Goal: Task Accomplishment & Management: Manage account settings

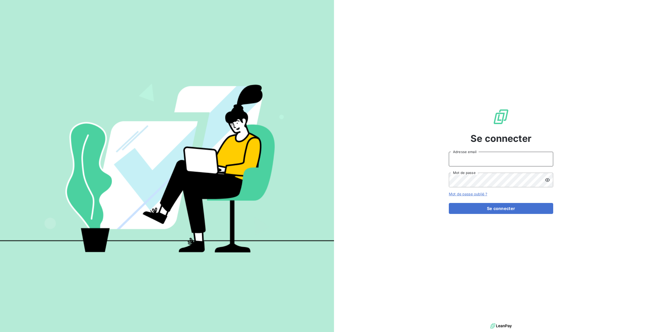
type input "[EMAIL_ADDRESS][DOMAIN_NAME]"
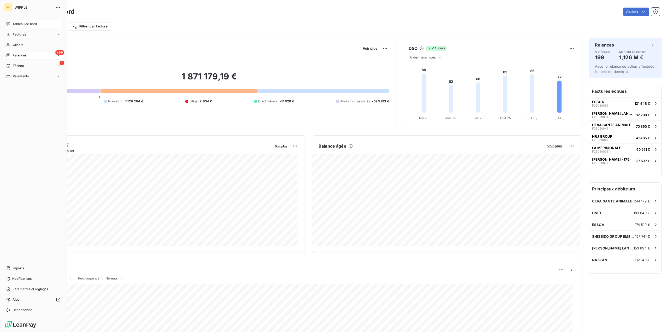
click at [32, 53] on div "+99 Relances" at bounding box center [33, 55] width 58 height 8
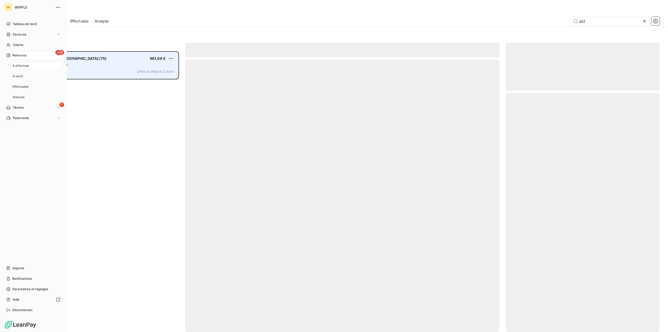
scroll to position [277, 150]
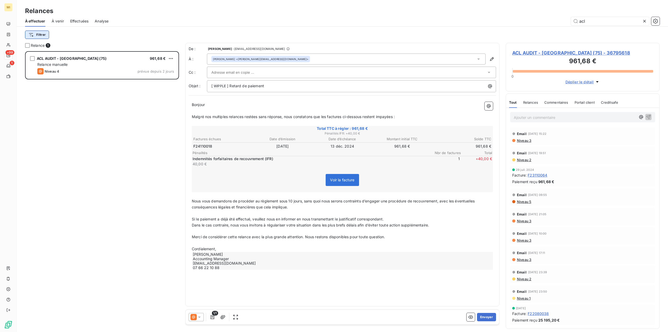
click at [42, 37] on html "WI +99 1 Relances À effectuer À venir Effectuées Analyse acl Filtrer Relance 1 …" at bounding box center [334, 166] width 668 height 332
click at [643, 22] on html "WI +99 1 Relances À effectuer À venir Effectuées Analyse acl Filtrer Relance 1 …" at bounding box center [334, 166] width 668 height 332
click at [643, 21] on icon at bounding box center [644, 21] width 5 height 5
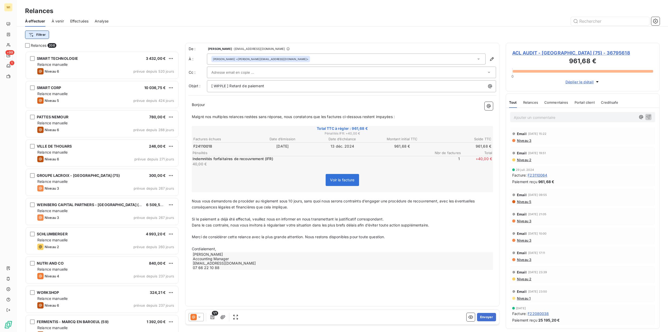
click at [41, 33] on html "WI +99 1 Relances À effectuer À venir Effectuées Analyse Filtrer Relances 208 S…" at bounding box center [334, 166] width 668 height 332
click at [59, 64] on div "Client" at bounding box center [63, 64] width 72 height 8
click at [114, 46] on div at bounding box center [133, 48] width 75 height 11
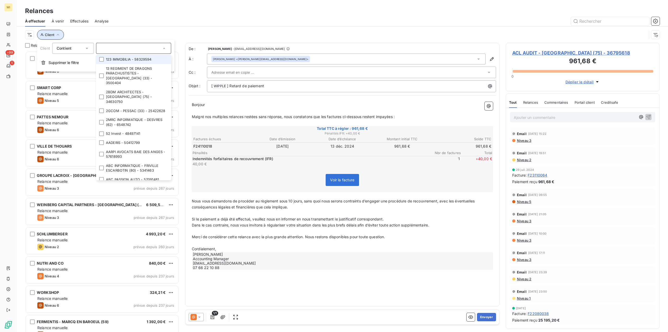
click at [50, 36] on span "Client" at bounding box center [49, 35] width 9 height 4
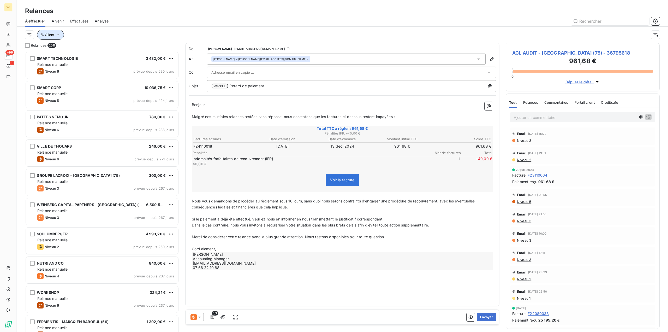
click at [48, 34] on span "Client" at bounding box center [49, 35] width 9 height 4
click at [68, 62] on span "Supprimer le filtre" at bounding box center [64, 62] width 30 height 5
click at [38, 33] on html "WI +99 1 Relances À effectuer À venir Effectuées Analyse Filtrer Relances 208 S…" at bounding box center [334, 166] width 668 height 332
click at [65, 91] on div "Niveau de relance" at bounding box center [63, 92] width 72 height 8
click at [87, 51] on div "Contient is" at bounding box center [83, 48] width 28 height 7
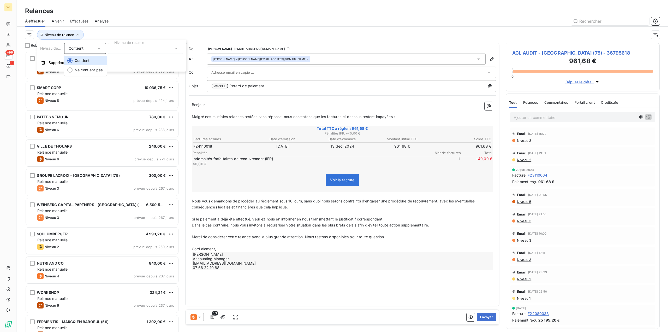
click at [130, 47] on div at bounding box center [145, 48] width 75 height 11
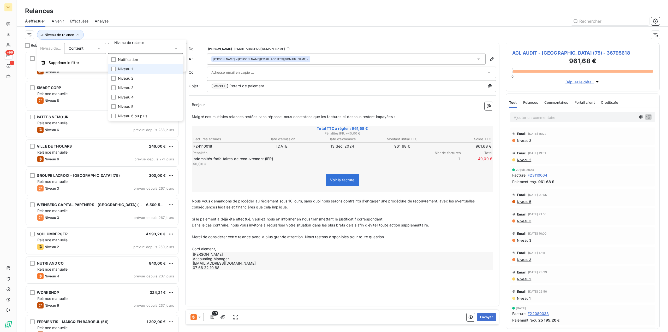
click at [131, 67] on span "Niveau 1" at bounding box center [125, 68] width 15 height 5
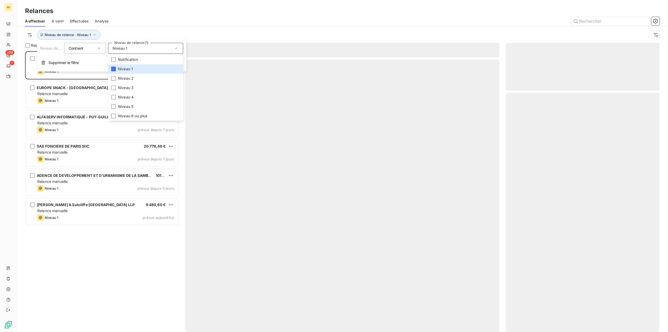
scroll to position [277, 150]
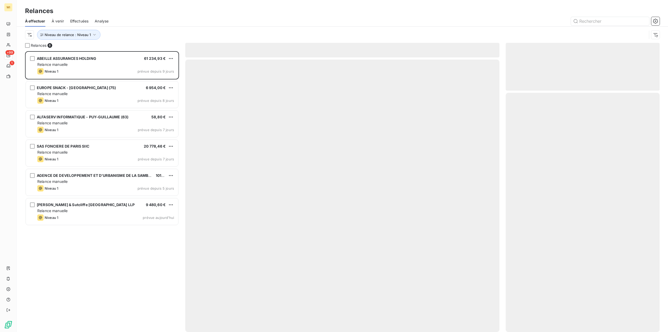
click at [188, 25] on div "À effectuer À venir Effectuées Analyse" at bounding box center [342, 21] width 651 height 11
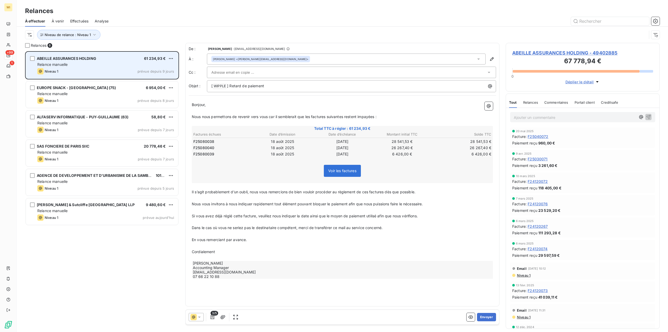
click at [112, 64] on div "Relance manuelle" at bounding box center [105, 64] width 137 height 5
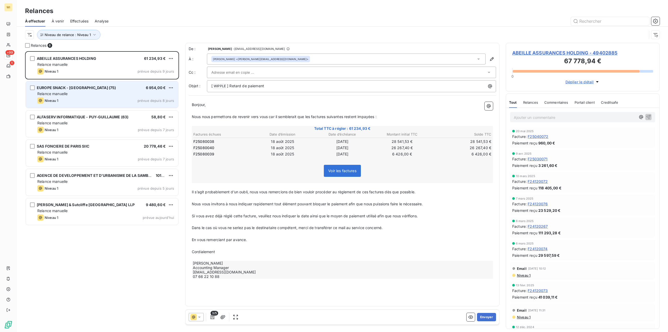
click at [94, 93] on div "Relance manuelle" at bounding box center [105, 93] width 137 height 5
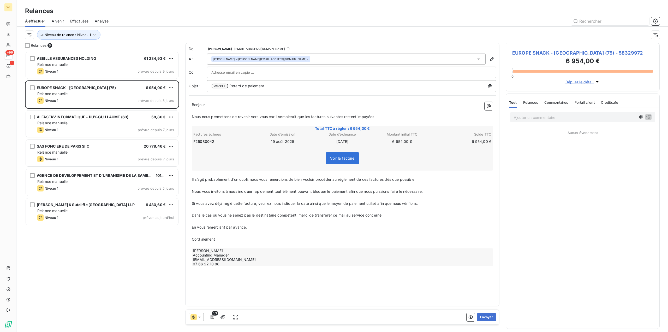
click at [199, 142] on span "F25080042" at bounding box center [203, 141] width 21 height 5
click at [206, 142] on span "F25080042" at bounding box center [203, 141] width 21 height 5
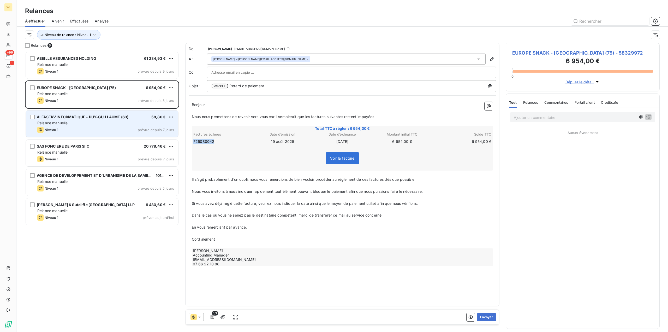
copy span "F25080042"
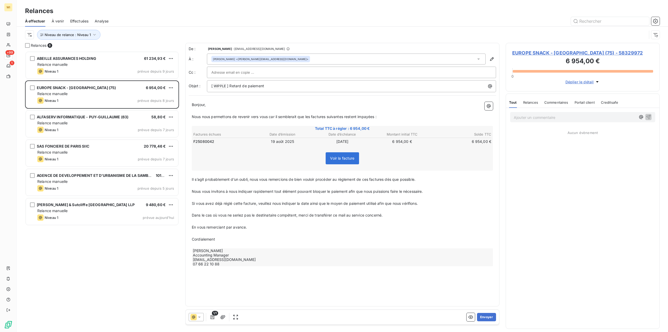
click at [301, 59] on div "[PERSON_NAME] <[PERSON_NAME][EMAIL_ADDRESS][DOMAIN_NAME]>" at bounding box center [346, 58] width 279 height 11
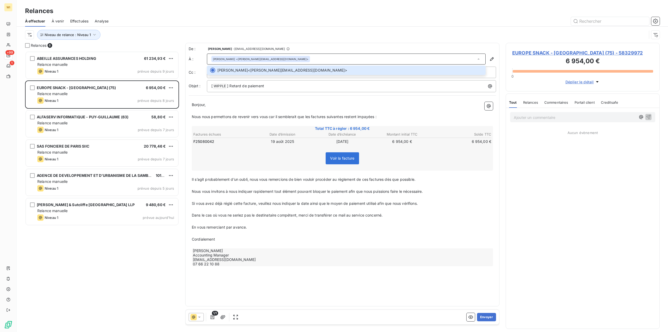
click at [296, 109] on p "﻿" at bounding box center [342, 111] width 301 height 6
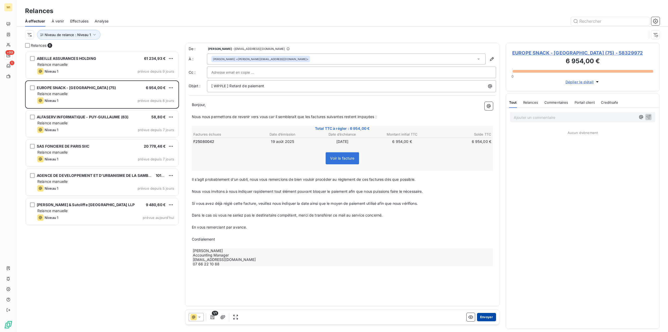
click at [494, 318] on button "Envoyer" at bounding box center [486, 317] width 19 height 8
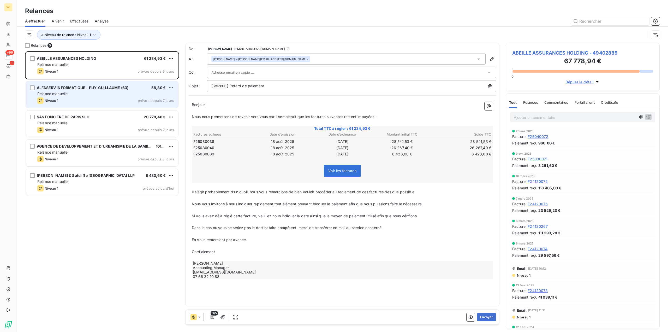
click at [86, 95] on div "Relance manuelle" at bounding box center [105, 93] width 137 height 5
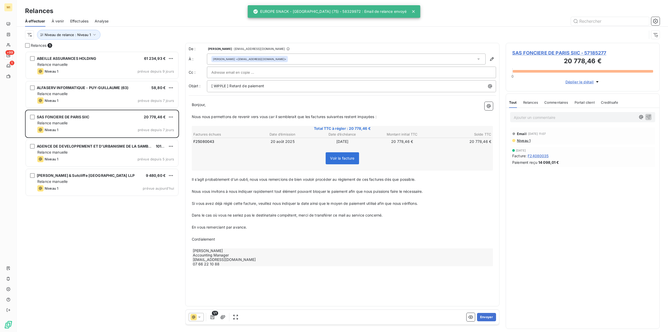
click at [203, 141] on span "F25080043" at bounding box center [203, 141] width 21 height 5
copy span "F25080043"
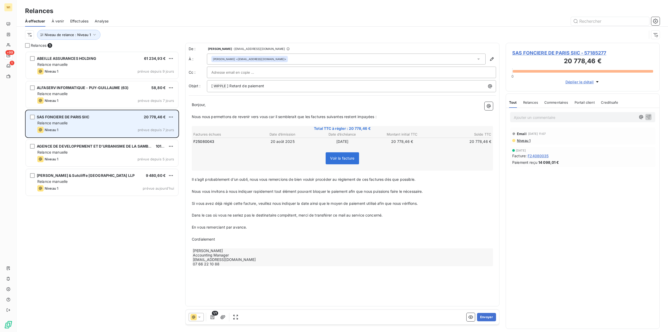
click at [105, 124] on div "Relance manuelle" at bounding box center [105, 122] width 137 height 5
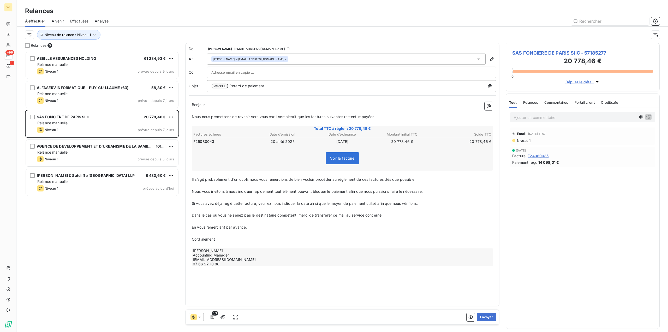
click at [198, 141] on span "F25080043" at bounding box center [203, 141] width 21 height 5
copy span "F25080043"
click at [275, 57] on div "[PERSON_NAME] <[EMAIL_ADDRESS][DOMAIN_NAME]>" at bounding box center [346, 58] width 279 height 11
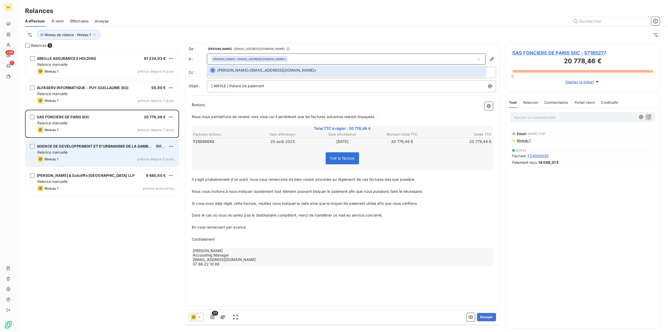
click at [111, 154] on div "Relance manuelle" at bounding box center [105, 151] width 137 height 5
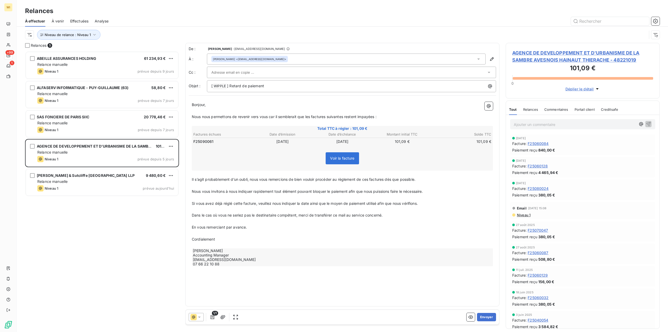
click at [278, 59] on div "[PERSON_NAME] <[EMAIL_ADDRESS][DOMAIN_NAME]>" at bounding box center [346, 58] width 279 height 11
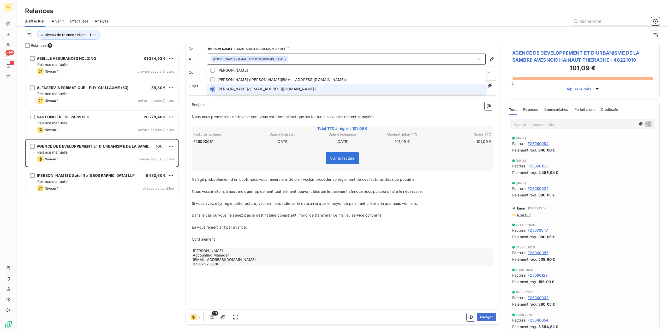
click at [276, 88] on span "[PERSON_NAME] <[EMAIL_ADDRESS][DOMAIN_NAME]>" at bounding box center [349, 88] width 265 height 5
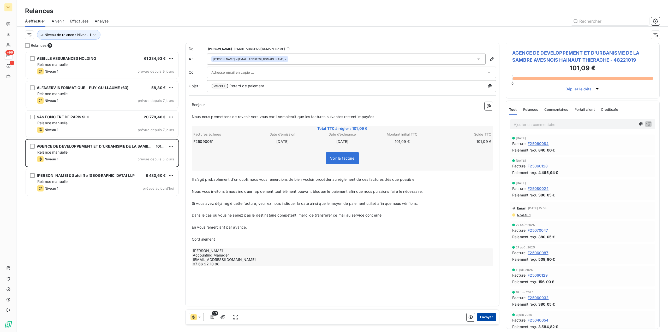
click at [490, 314] on button "Envoyer" at bounding box center [486, 317] width 19 height 8
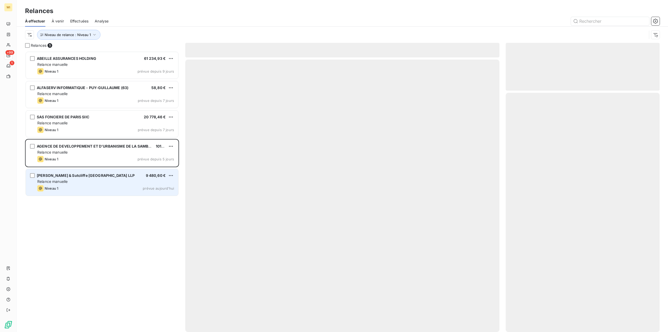
click at [91, 176] on span "[PERSON_NAME] & Sutcliffe [GEOGRAPHIC_DATA] LLP" at bounding box center [86, 175] width 98 height 4
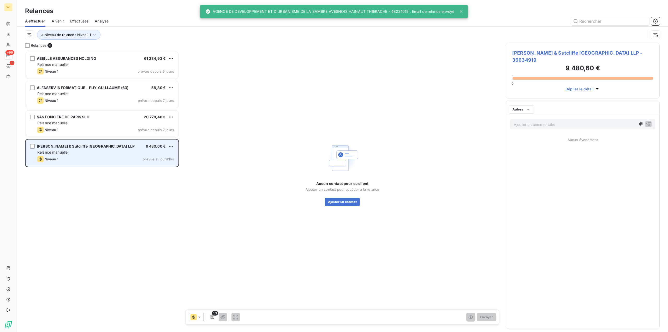
click at [87, 158] on div "Niveau 1 prévue aujourd’hui" at bounding box center [105, 159] width 137 height 6
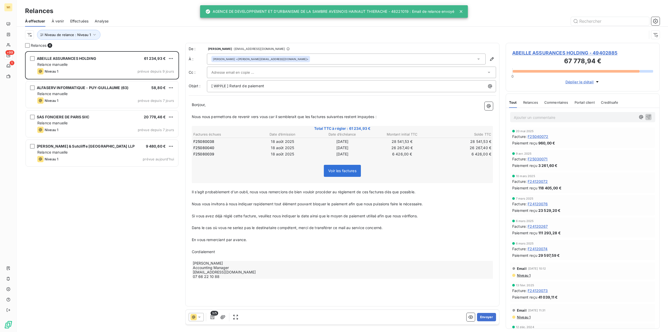
click at [316, 56] on div "[PERSON_NAME] <[PERSON_NAME][EMAIL_ADDRESS][DOMAIN_NAME]>" at bounding box center [346, 58] width 279 height 11
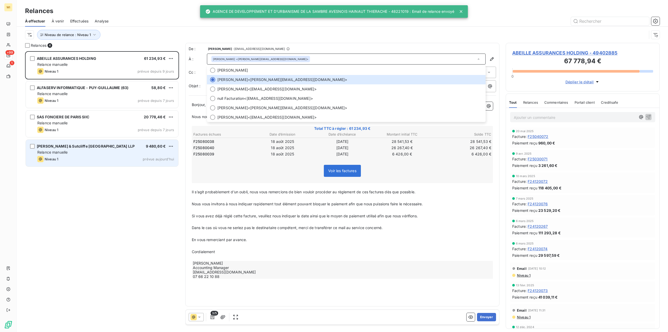
click at [63, 157] on div "Niveau 1 prévue aujourd’hui" at bounding box center [105, 159] width 137 height 6
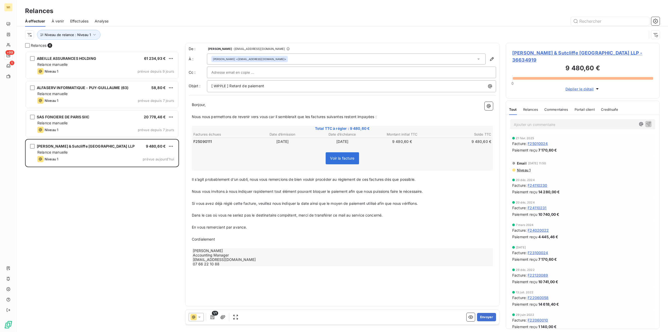
click at [291, 59] on div "[PERSON_NAME] <[EMAIL_ADDRESS][DOMAIN_NAME]>" at bounding box center [346, 58] width 279 height 11
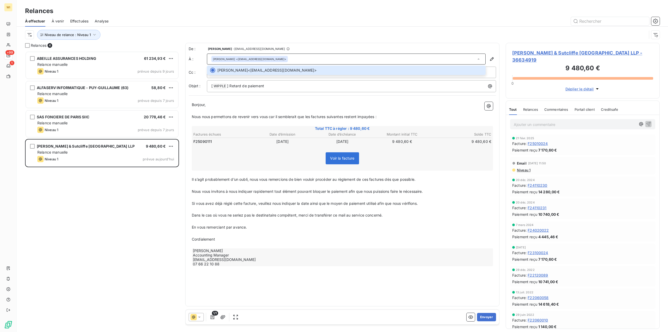
click at [286, 105] on p "Bonjour," at bounding box center [342, 105] width 301 height 6
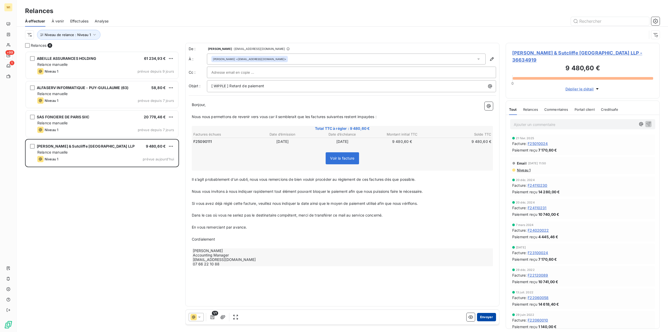
click at [491, 318] on button "Envoyer" at bounding box center [486, 317] width 19 height 8
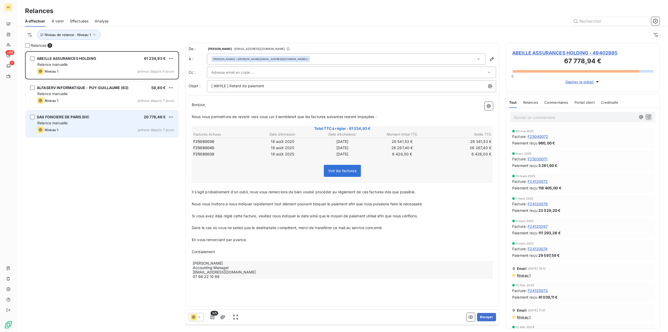
click at [118, 127] on div "Niveau 1 prévue depuis 7 jours" at bounding box center [105, 130] width 137 height 6
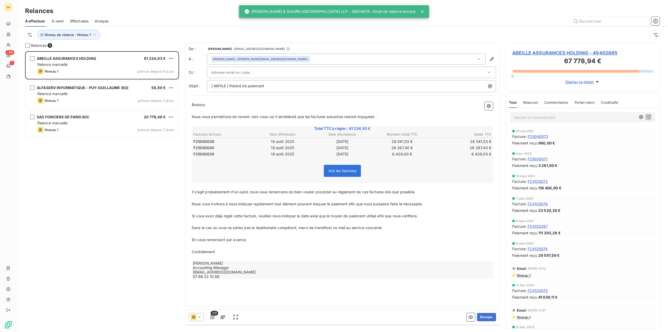
click at [249, 71] on input "text" at bounding box center [239, 72] width 56 height 8
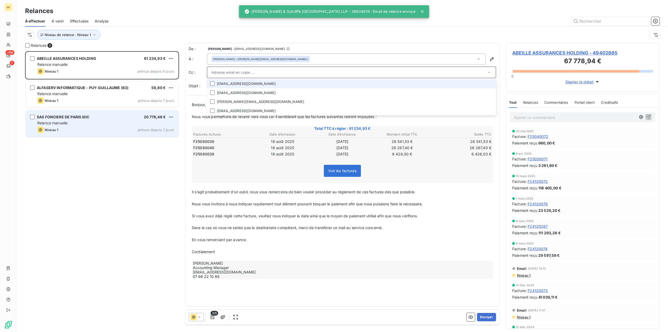
click at [80, 124] on div "Relance manuelle" at bounding box center [105, 122] width 137 height 5
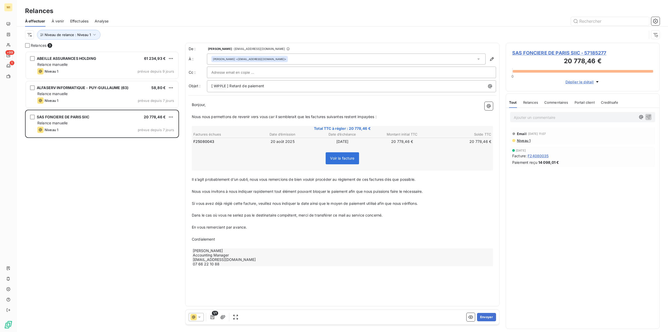
click at [257, 74] on div at bounding box center [351, 72] width 280 height 8
paste input "[EMAIL_ADDRESS][DOMAIN_NAME]"
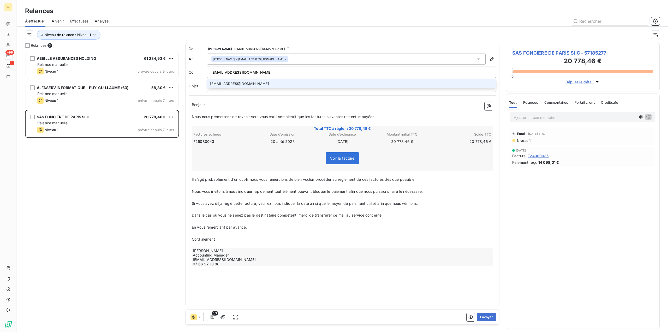
type input "[EMAIL_ADDRESS][DOMAIN_NAME]"
click at [262, 82] on li "[EMAIL_ADDRESS][DOMAIN_NAME]" at bounding box center [351, 83] width 289 height 9
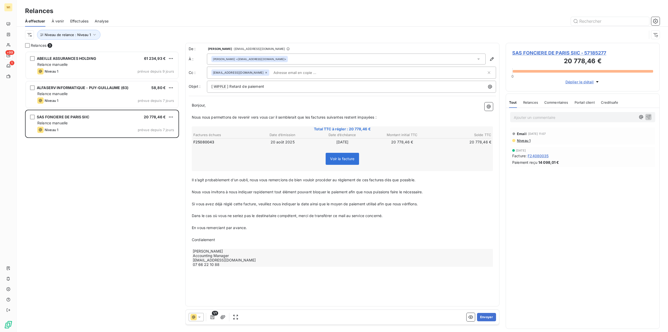
click at [284, 58] on div "[PERSON_NAME] <[EMAIL_ADDRESS][DOMAIN_NAME]>" at bounding box center [346, 58] width 279 height 11
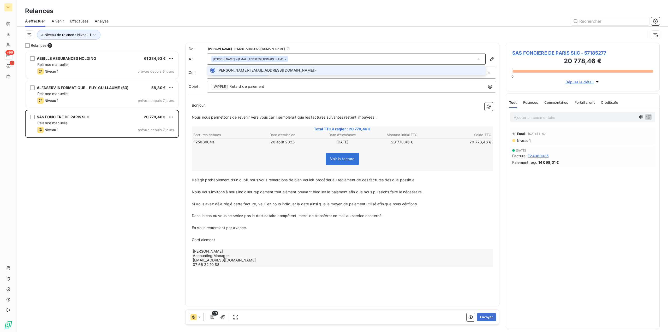
click at [279, 110] on p "﻿" at bounding box center [342, 111] width 301 height 6
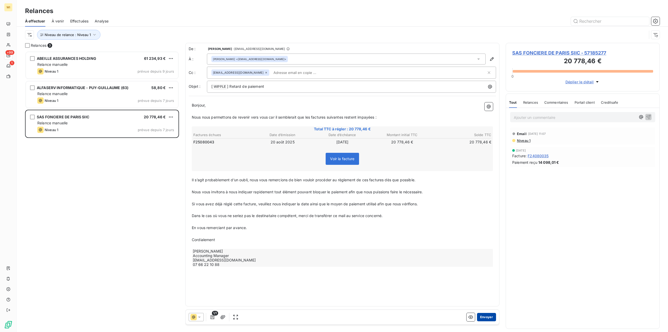
click at [487, 314] on button "Envoyer" at bounding box center [486, 317] width 19 height 8
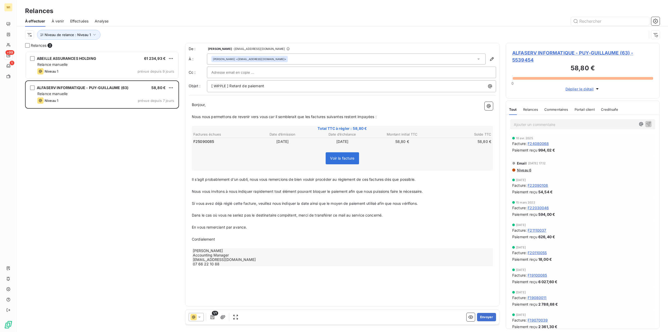
click at [284, 61] on div "[PERSON_NAME] <[EMAIL_ADDRESS][DOMAIN_NAME]>" at bounding box center [346, 58] width 279 height 11
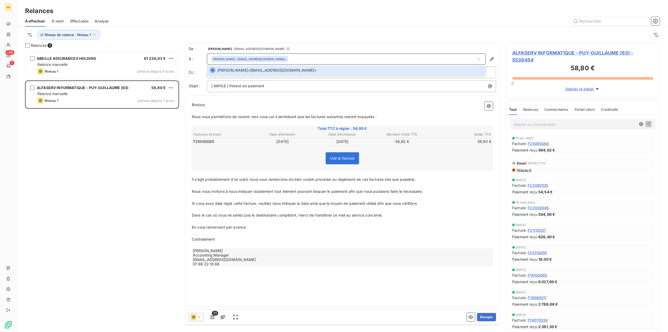
click at [301, 205] on span "Si vous avez déjà réglé cette facture, veuillez nous indiquer la date ainsi que…" at bounding box center [305, 203] width 226 height 4
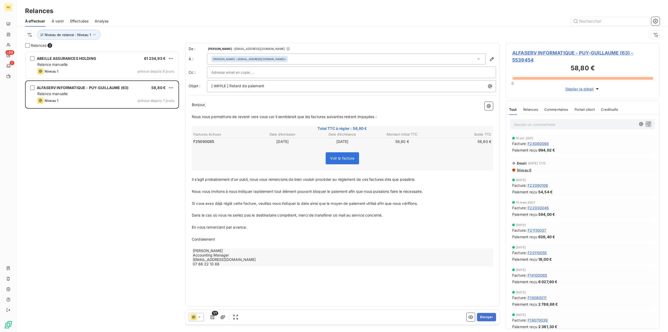
click at [201, 142] on span "F25090085" at bounding box center [203, 141] width 21 height 5
copy span "F25090085"
drag, startPoint x: 481, startPoint y: 317, endPoint x: 285, endPoint y: 226, distance: 216.4
click at [481, 317] on button "Envoyer" at bounding box center [486, 317] width 19 height 8
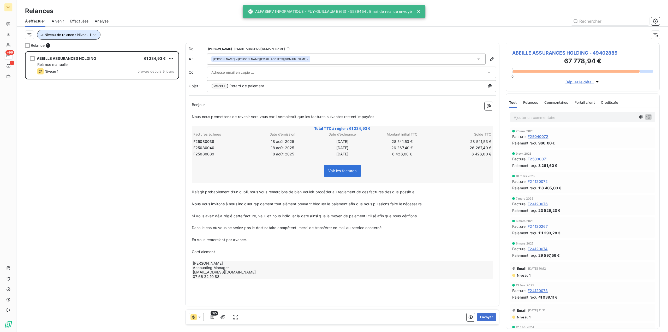
click at [87, 35] on span "Niveau de relance : Niveau 1" at bounding box center [68, 35] width 46 height 4
click at [146, 44] on div "Niveau 1" at bounding box center [145, 48] width 75 height 11
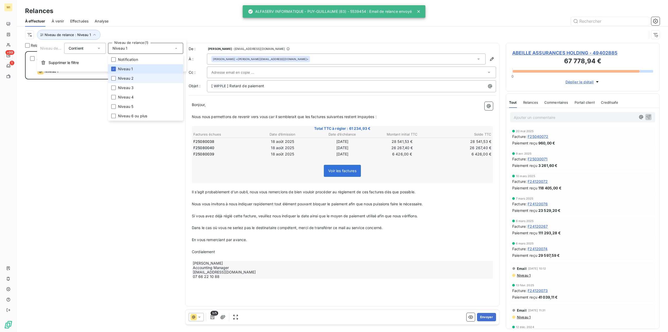
click at [128, 77] on span "Niveau 2" at bounding box center [126, 78] width 16 height 5
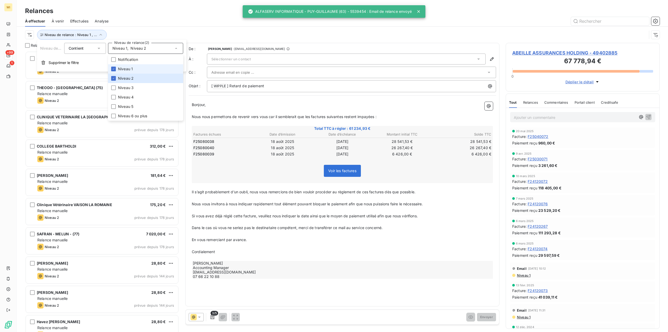
click at [128, 68] on span "Niveau 1" at bounding box center [125, 68] width 15 height 5
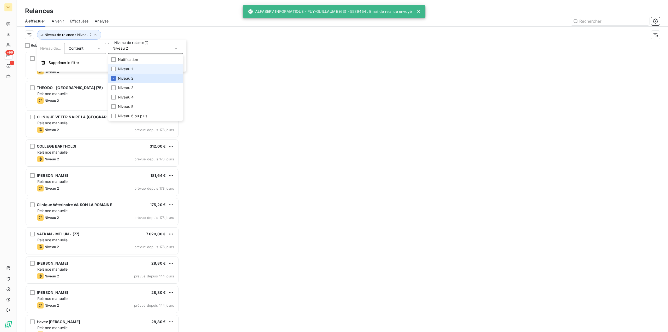
scroll to position [277, 150]
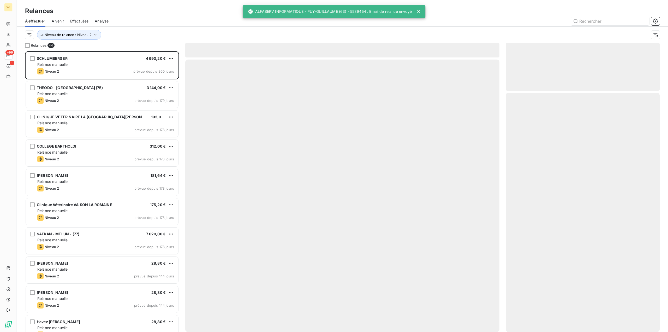
click at [144, 32] on div "Niveau de relance : Niveau 2" at bounding box center [336, 35] width 622 height 10
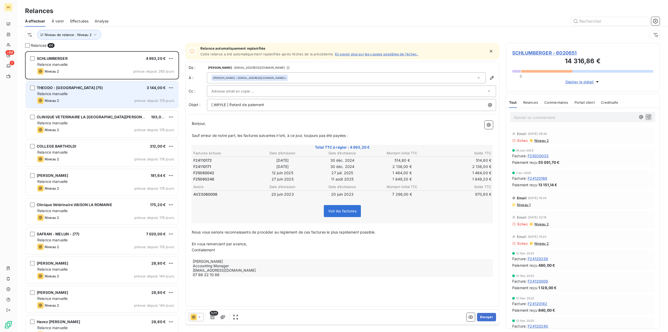
click at [77, 100] on div "Niveau 2 prévue depuis 179 jours" at bounding box center [105, 100] width 137 height 6
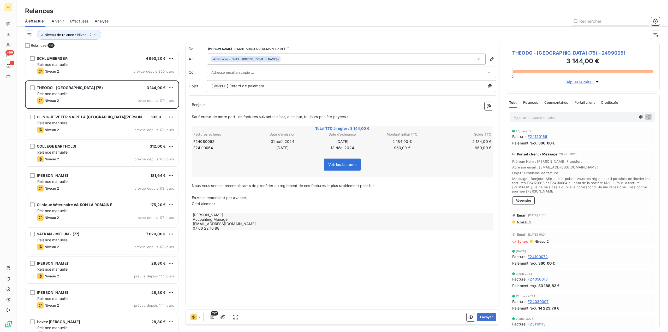
click at [283, 58] on div "Aucun nom <[EMAIL_ADDRESS][DOMAIN_NAME]>" at bounding box center [346, 58] width 279 height 11
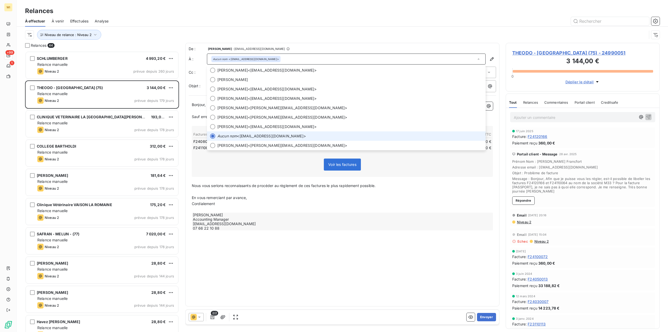
click at [283, 58] on div "Aucun nom <[EMAIL_ADDRESS][DOMAIN_NAME]>" at bounding box center [346, 58] width 279 height 11
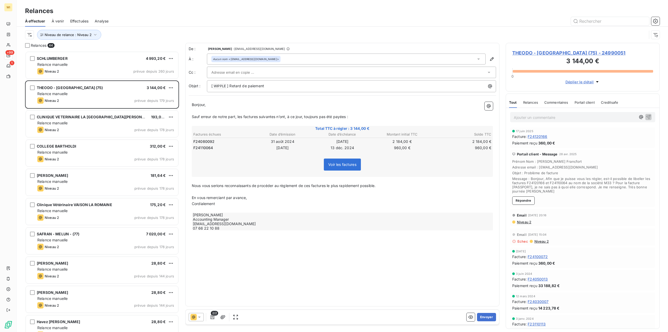
click at [254, 203] on p "Cordialement" at bounding box center [342, 204] width 301 height 6
click at [487, 316] on button "Envoyer" at bounding box center [486, 317] width 19 height 8
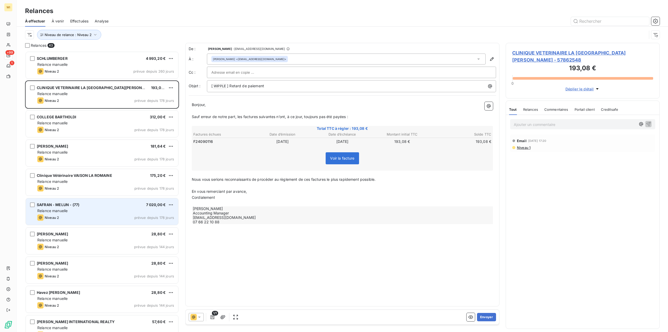
click at [93, 209] on div "Relance manuelle" at bounding box center [105, 210] width 137 height 5
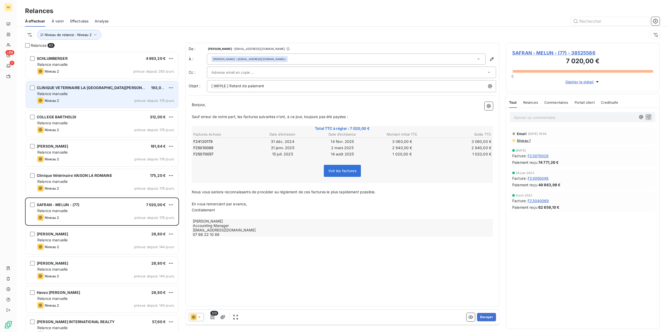
click at [101, 95] on div "Relance manuelle" at bounding box center [105, 93] width 137 height 5
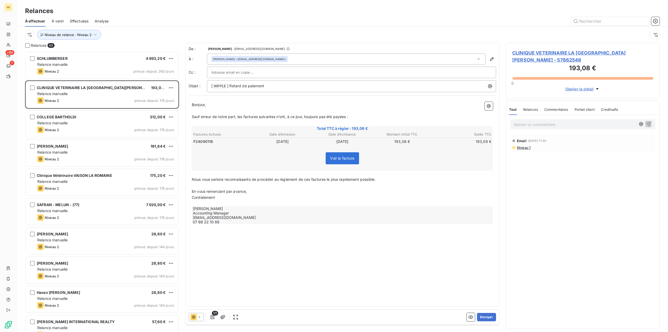
click at [204, 141] on span "F24090116" at bounding box center [203, 141] width 20 height 5
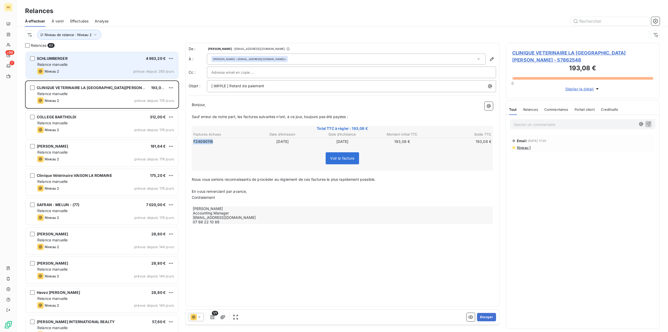
copy span "F24090116"
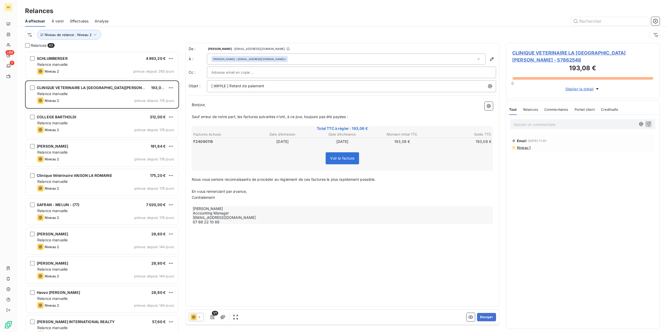
click at [305, 56] on div "[PERSON_NAME] <[EMAIL_ADDRESS][DOMAIN_NAME]>" at bounding box center [346, 58] width 279 height 11
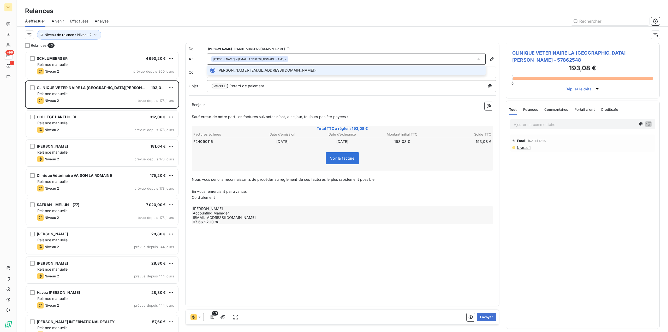
click at [305, 56] on div "[PERSON_NAME] <[EMAIL_ADDRESS][DOMAIN_NAME]>" at bounding box center [346, 58] width 279 height 11
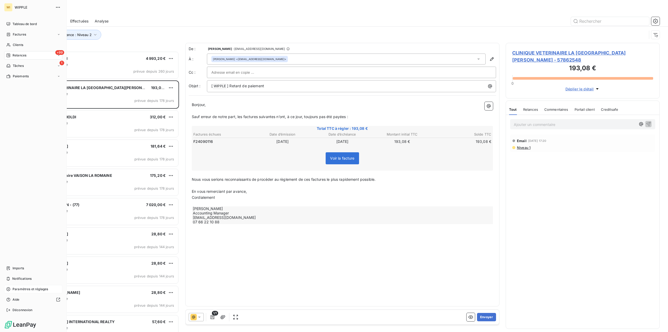
click at [40, 289] on span "Paramètres et réglages" at bounding box center [30, 288] width 35 height 5
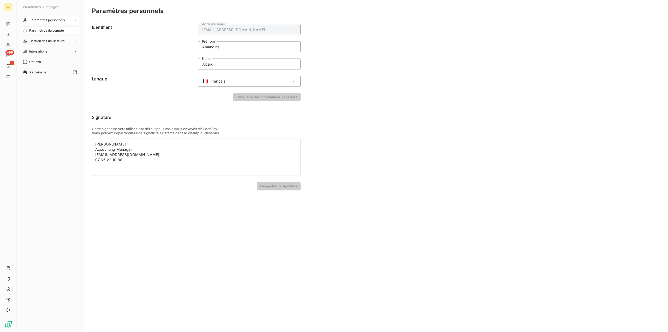
click at [50, 33] on span "Paramètres du compte" at bounding box center [46, 30] width 35 height 5
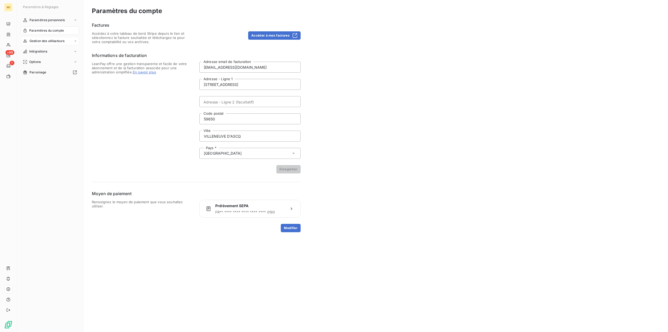
click at [54, 40] on span "Gestion des utilisateurs" at bounding box center [46, 41] width 35 height 5
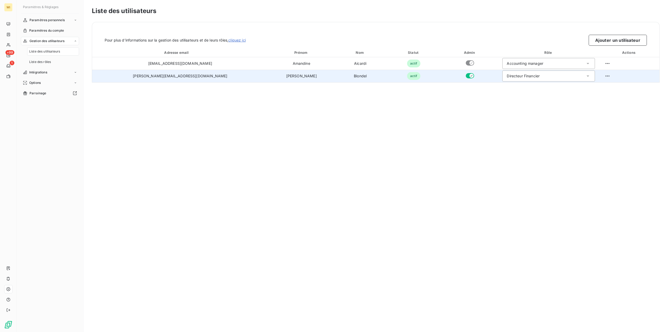
click at [469, 76] on icon "button" at bounding box center [471, 76] width 4 height 4
click at [466, 74] on icon "button" at bounding box center [468, 76] width 4 height 4
click at [65, 61] on div "Liste des rôles" at bounding box center [53, 62] width 52 height 8
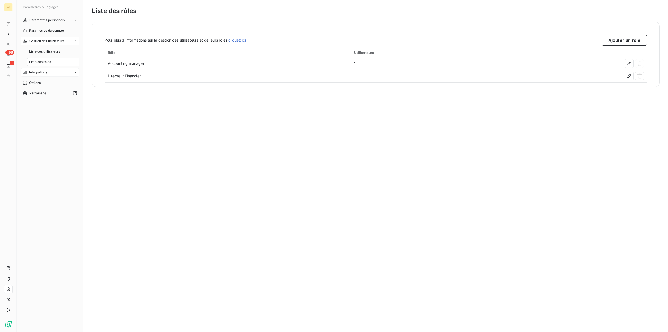
click at [55, 75] on div "Intégrations" at bounding box center [50, 72] width 58 height 8
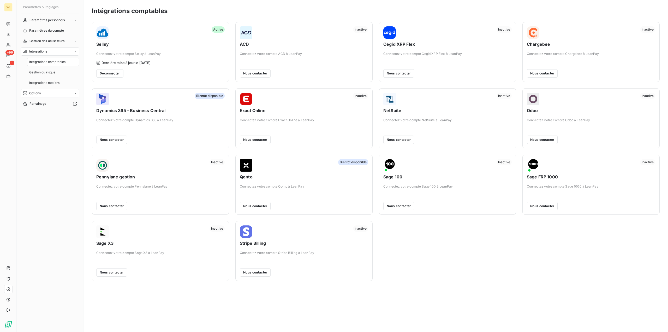
click at [47, 92] on div "Options" at bounding box center [50, 93] width 58 height 8
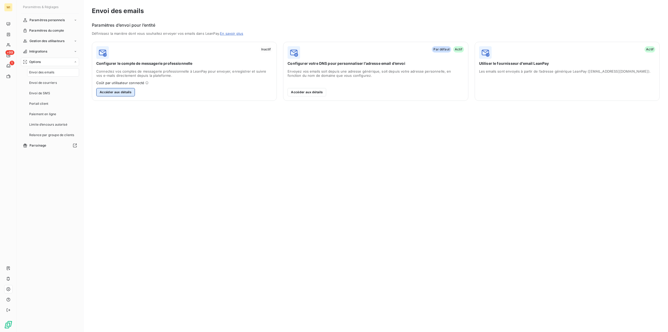
click at [104, 93] on button "Accéder aux détails" at bounding box center [115, 92] width 39 height 8
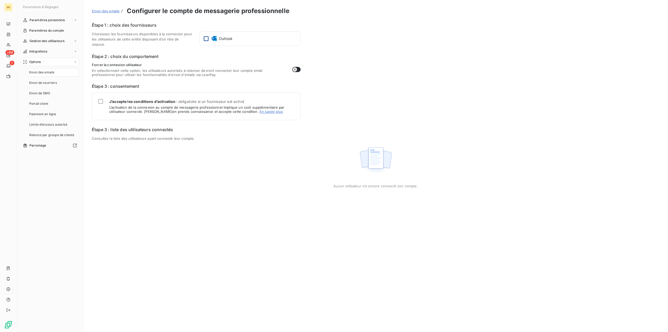
click at [207, 38] on div at bounding box center [206, 38] width 5 height 5
click at [100, 99] on div at bounding box center [100, 101] width 5 height 5
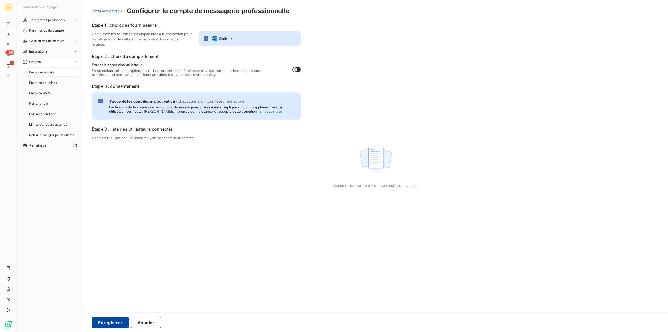
click at [112, 320] on button "Enregistrer" at bounding box center [110, 322] width 37 height 11
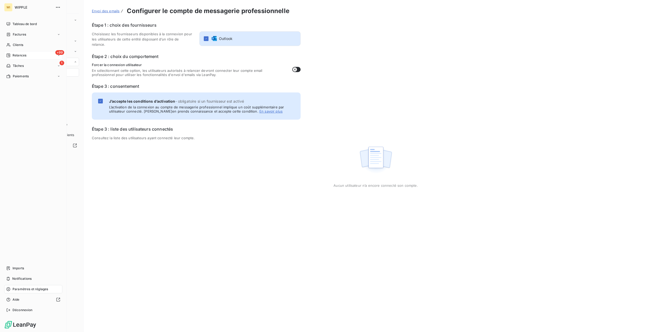
click at [18, 56] on span "Relances" at bounding box center [20, 55] width 14 height 5
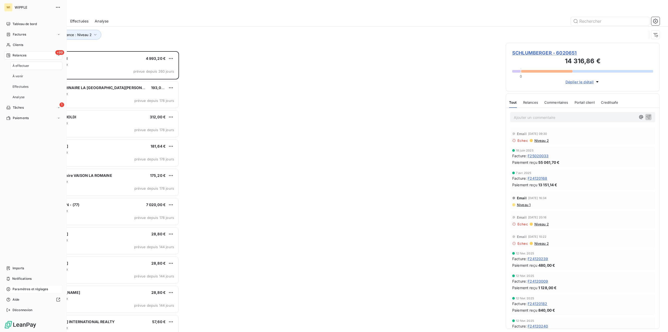
scroll to position [277, 150]
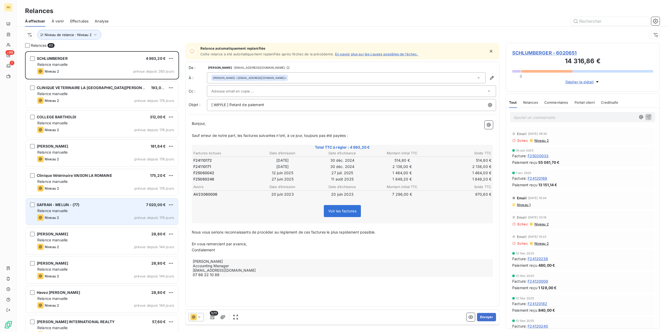
click at [105, 208] on div "Relance manuelle" at bounding box center [105, 210] width 137 height 5
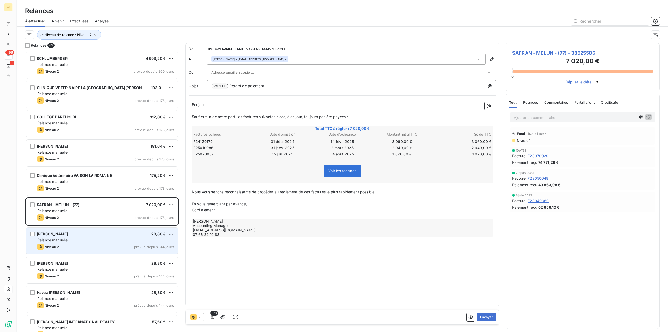
click at [94, 232] on div "[PERSON_NAME] 28,80 €" at bounding box center [105, 233] width 137 height 5
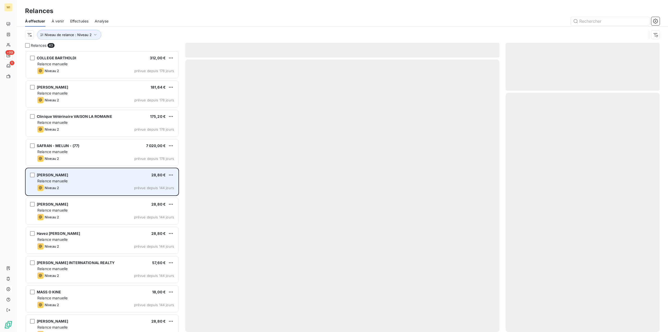
scroll to position [79, 0]
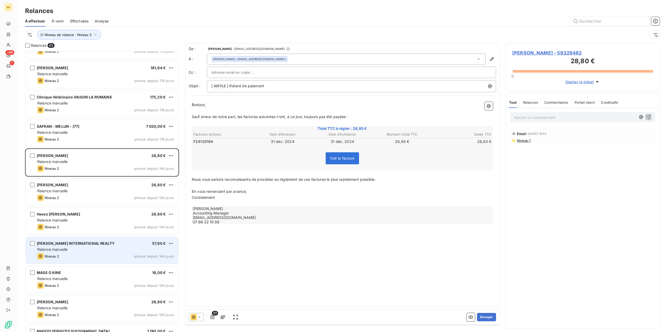
click at [88, 247] on div "Relance manuelle" at bounding box center [105, 249] width 137 height 5
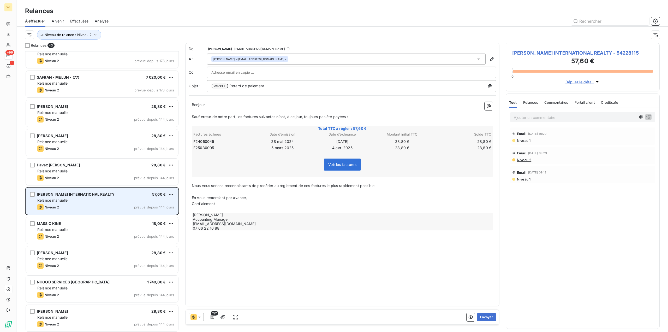
scroll to position [131, 0]
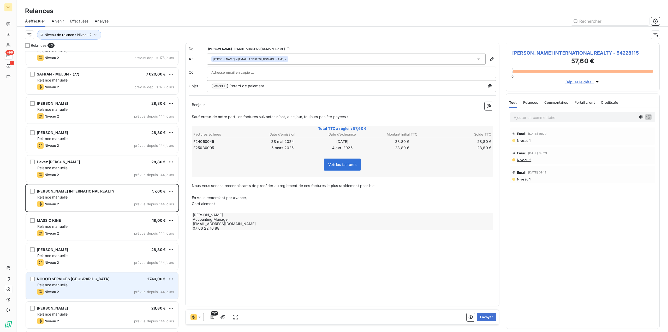
click at [94, 273] on div "NHOOD SERVICES [GEOGRAPHIC_DATA] 1 740,00 € Relance [PERSON_NAME] 2 prévue depu…" at bounding box center [102, 285] width 152 height 27
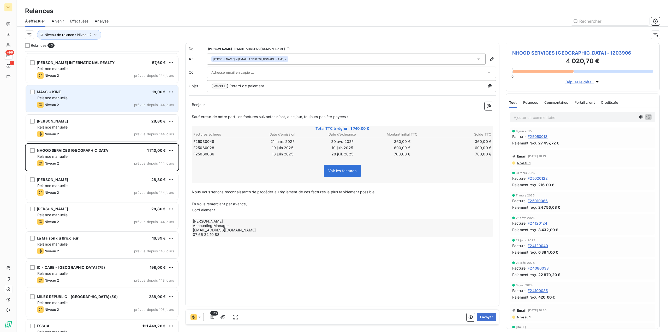
scroll to position [261, 0]
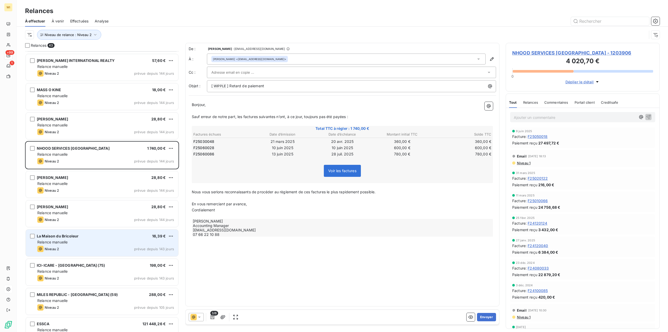
click at [110, 235] on div "La Maison du Bricoleur 16,39 €" at bounding box center [105, 235] width 137 height 5
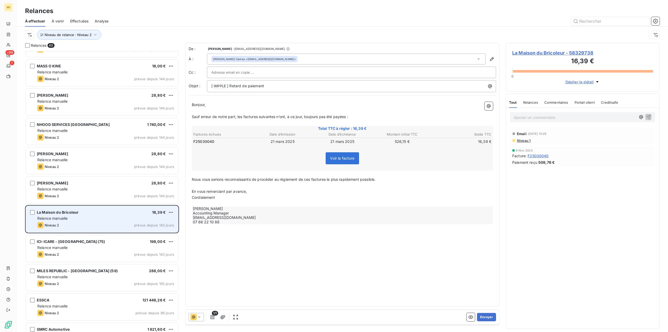
scroll to position [313, 0]
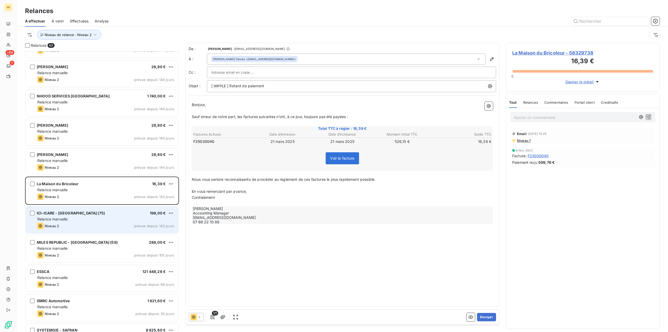
click at [88, 221] on div "Relance manuelle" at bounding box center [105, 218] width 137 height 5
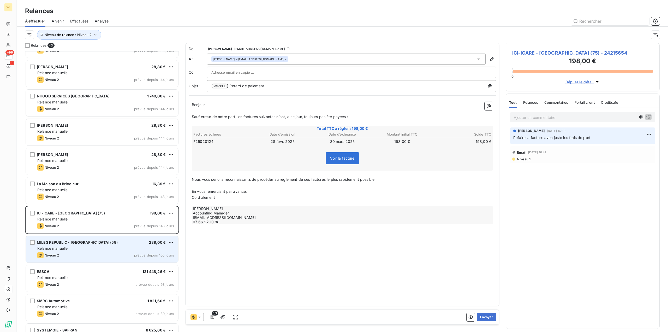
click at [122, 252] on div "Niveau 2 prévue depuis 105 jours" at bounding box center [105, 255] width 137 height 6
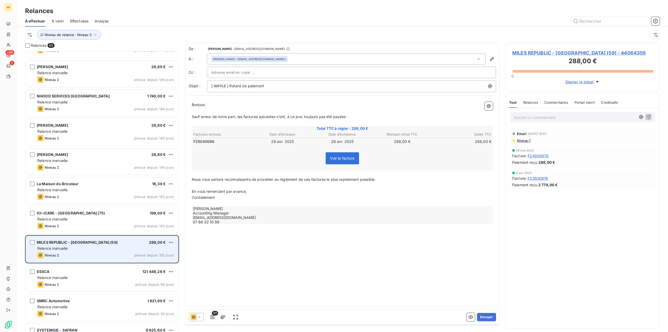
scroll to position [339, 0]
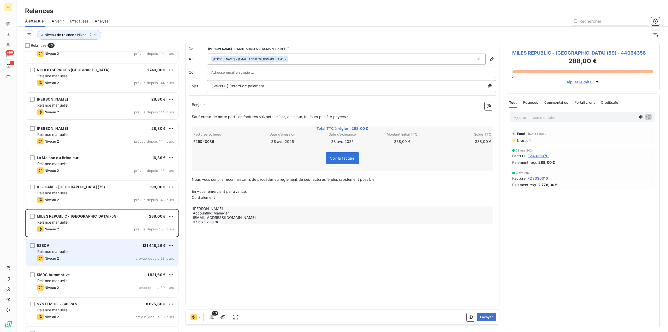
click at [102, 257] on div "Niveau 2 prévue depuis 98 jours" at bounding box center [105, 258] width 137 height 6
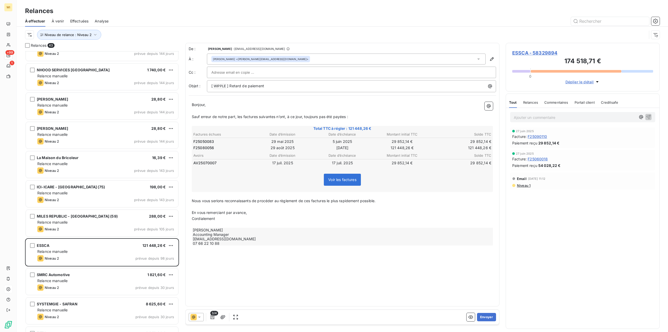
click at [282, 61] on div "[PERSON_NAME] <[EMAIL_ADDRESS][DOMAIN_NAME]>" at bounding box center [346, 58] width 279 height 11
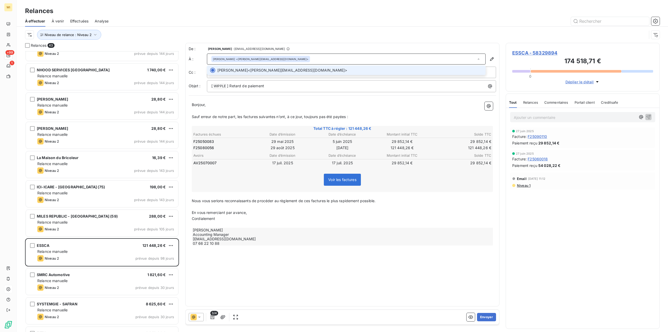
click at [282, 61] on div "[PERSON_NAME] <[EMAIL_ADDRESS][DOMAIN_NAME]>" at bounding box center [346, 58] width 279 height 11
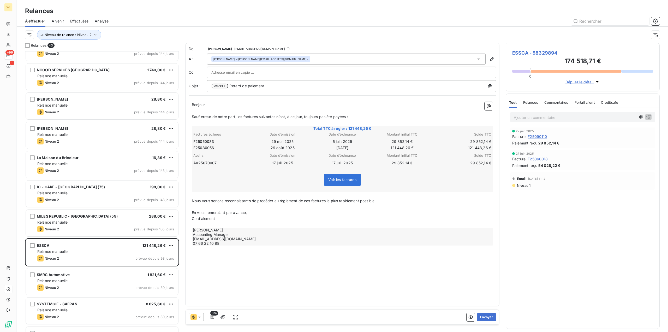
click at [196, 159] on table "Avoirs Date d’émission Date d’échéance Montant initial TTC Solde TTC AV25070007…" at bounding box center [342, 159] width 299 height 14
click at [200, 163] on td "AV25070007" at bounding box center [222, 163] width 59 height 6
copy td "AV25070007"
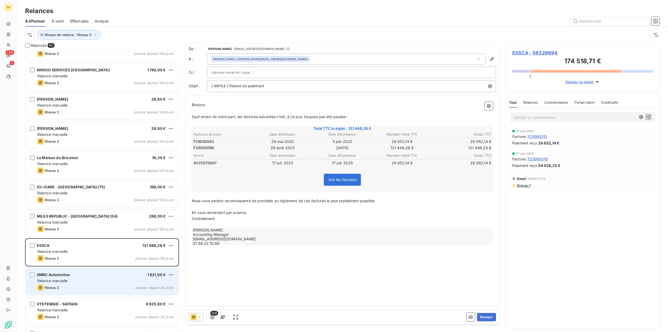
click at [124, 284] on div "SMRC Automotive 1 821,60 € Relance [PERSON_NAME] 2 prévue depuis 30 jours" at bounding box center [102, 281] width 152 height 27
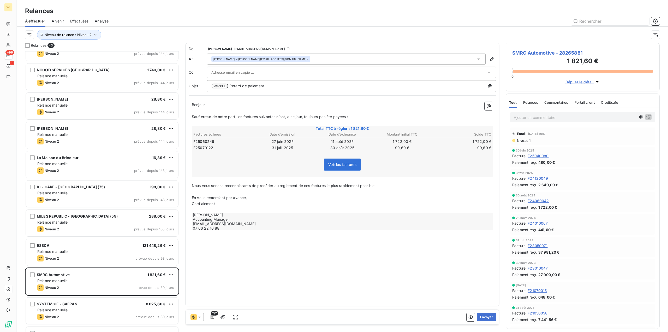
click at [322, 57] on div "[PERSON_NAME] <[PERSON_NAME][EMAIL_ADDRESS][DOMAIN_NAME]>" at bounding box center [346, 58] width 279 height 11
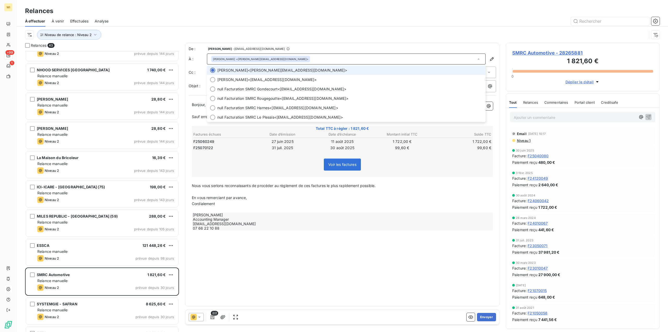
click at [317, 40] on div "Niveau de relance : Niveau 2" at bounding box center [342, 35] width 634 height 16
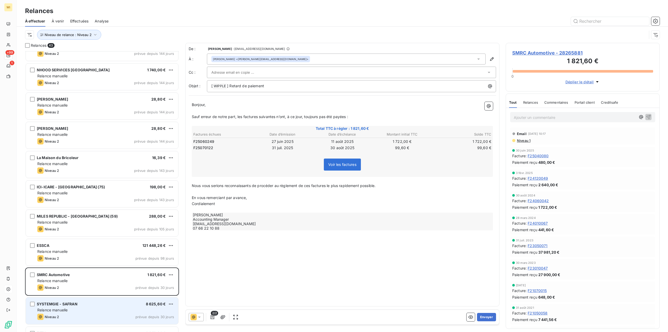
click at [122, 305] on div "SYSTEMGIE - SAFRAN 8 625,60 €" at bounding box center [105, 303] width 137 height 5
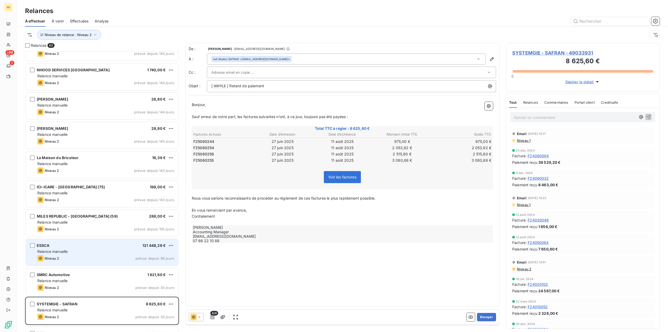
click at [93, 253] on div "Relance manuelle" at bounding box center [105, 251] width 137 height 5
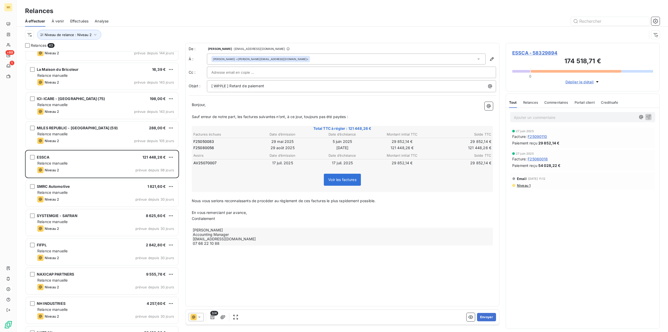
scroll to position [444, 0]
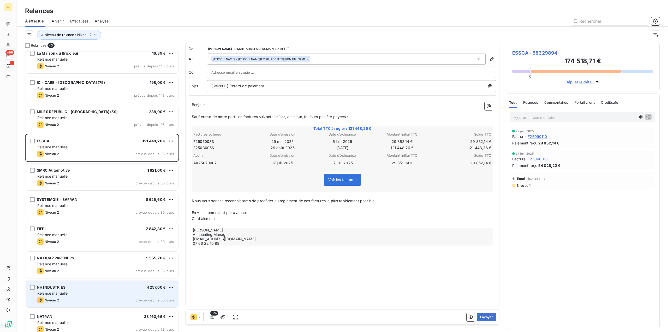
click at [106, 291] on div "Relance manuelle" at bounding box center [105, 292] width 137 height 5
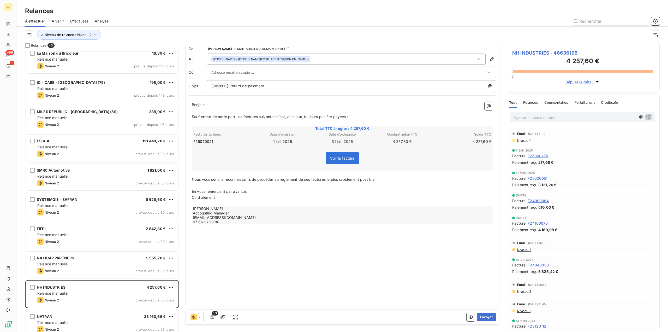
click at [306, 58] on div "[PERSON_NAME] <[PERSON_NAME][EMAIL_ADDRESS][DOMAIN_NAME]>" at bounding box center [346, 58] width 279 height 11
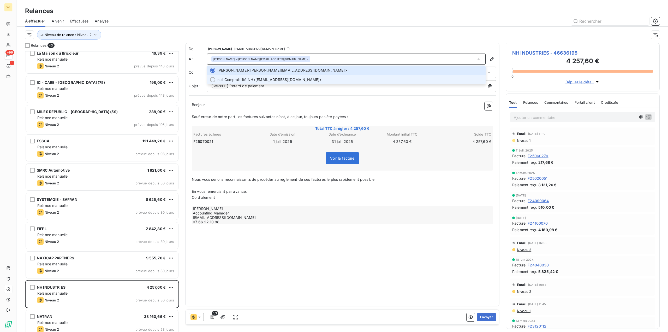
click at [311, 76] on li "null Comptabilité NH <[EMAIL_ADDRESS][DOMAIN_NAME]>" at bounding box center [346, 79] width 279 height 9
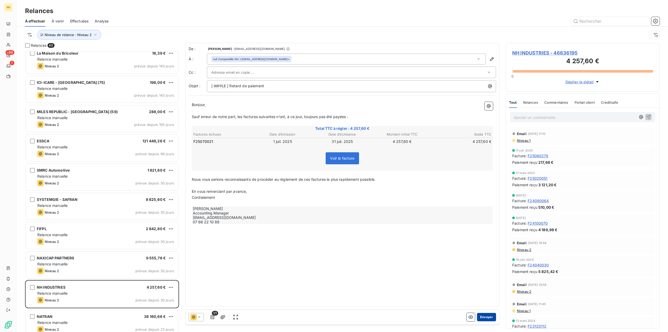
click at [487, 317] on button "Envoyer" at bounding box center [486, 317] width 19 height 8
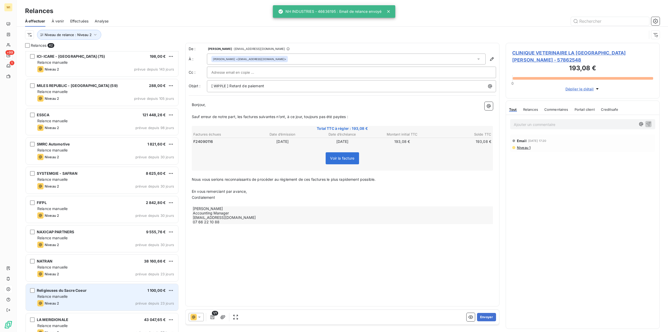
scroll to position [522, 0]
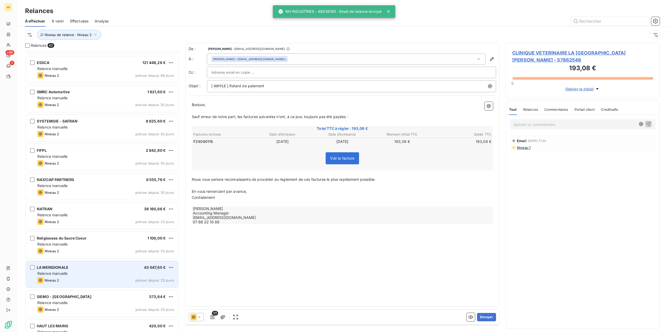
click at [80, 270] on div "LA MERIDIONALE 43 047,65 € Relance manuelle Niveau 2 prévue depuis 23 jours" at bounding box center [102, 274] width 152 height 27
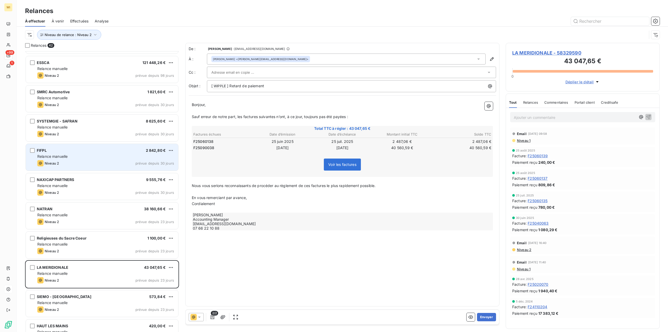
click at [158, 161] on span "prévue depuis 30 jours" at bounding box center [154, 163] width 39 height 4
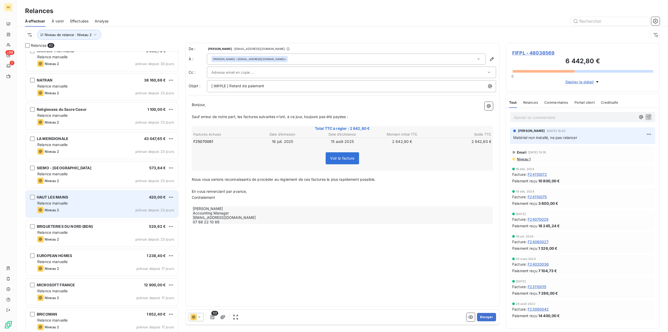
scroll to position [652, 0]
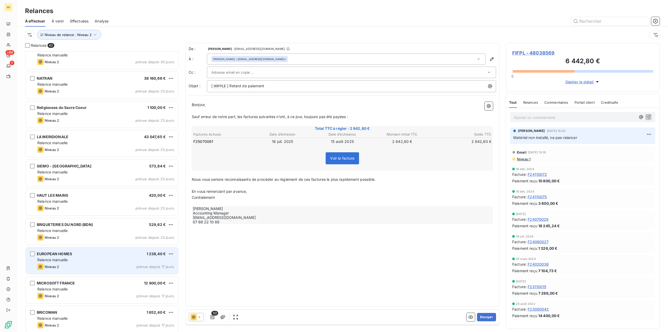
click at [127, 265] on div "Niveau 2 prévue depuis 17 jours" at bounding box center [105, 266] width 137 height 6
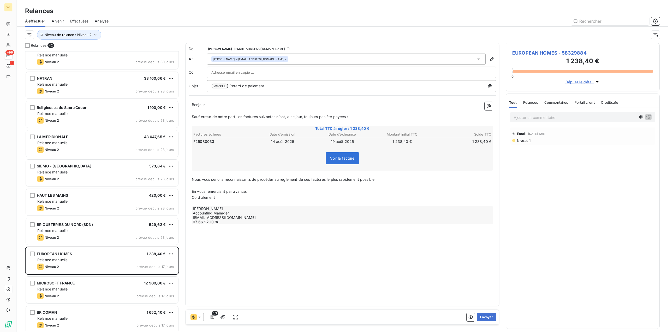
click at [204, 142] on span "F25080033" at bounding box center [203, 141] width 21 height 5
copy span "F25080033"
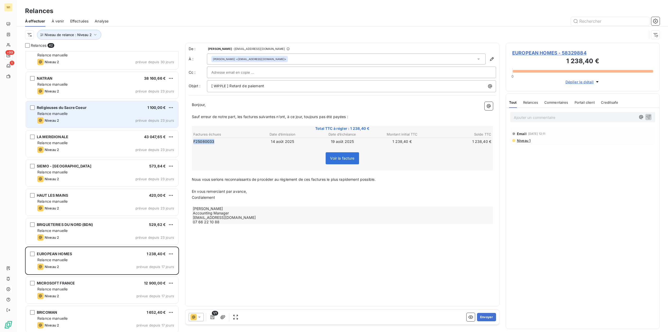
drag, startPoint x: 484, startPoint y: 315, endPoint x: 58, endPoint y: 121, distance: 468.2
click at [484, 315] on button "Envoyer" at bounding box center [486, 317] width 19 height 8
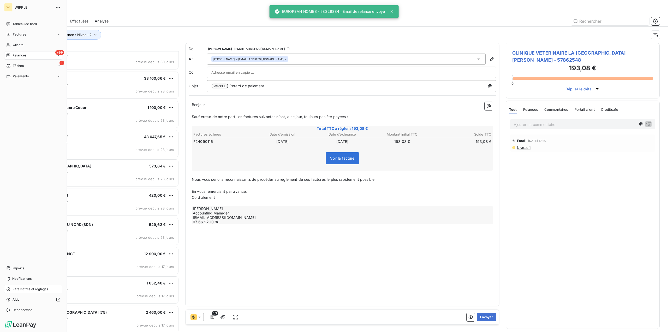
click at [32, 288] on span "Paramètres et réglages" at bounding box center [30, 288] width 35 height 5
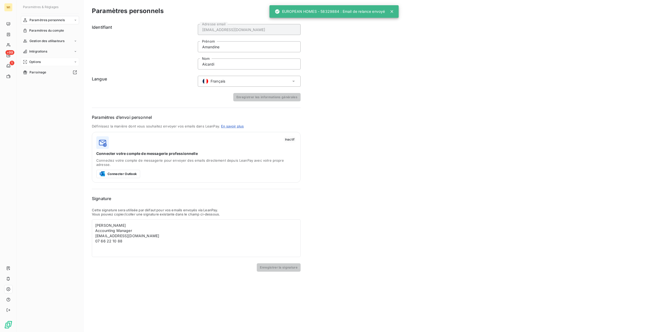
click at [43, 64] on div "Options" at bounding box center [50, 62] width 58 height 8
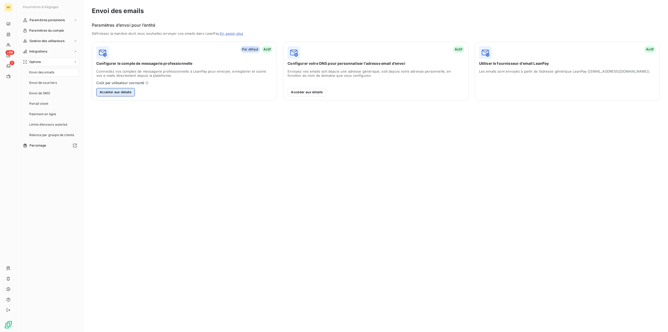
click at [116, 90] on button "Accéder aux détails" at bounding box center [115, 92] width 39 height 8
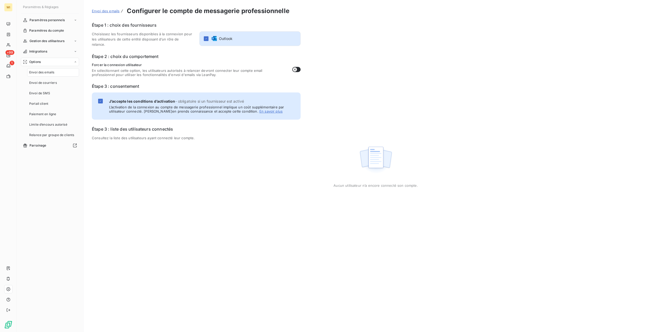
click at [295, 67] on icon "button" at bounding box center [295, 69] width 4 height 4
click at [109, 322] on button "Enregistrer" at bounding box center [110, 322] width 37 height 11
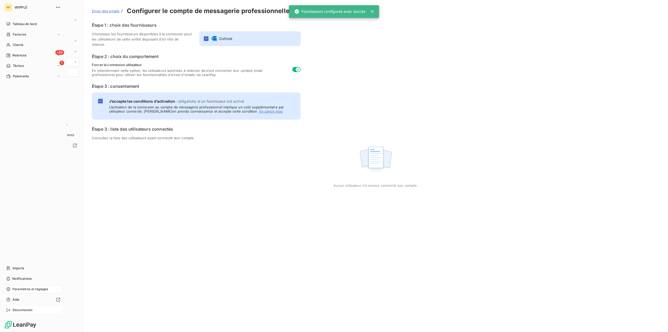
click at [12, 309] on div "Déconnexion" at bounding box center [33, 309] width 58 height 8
